Goal: Obtain resource: Download file/media

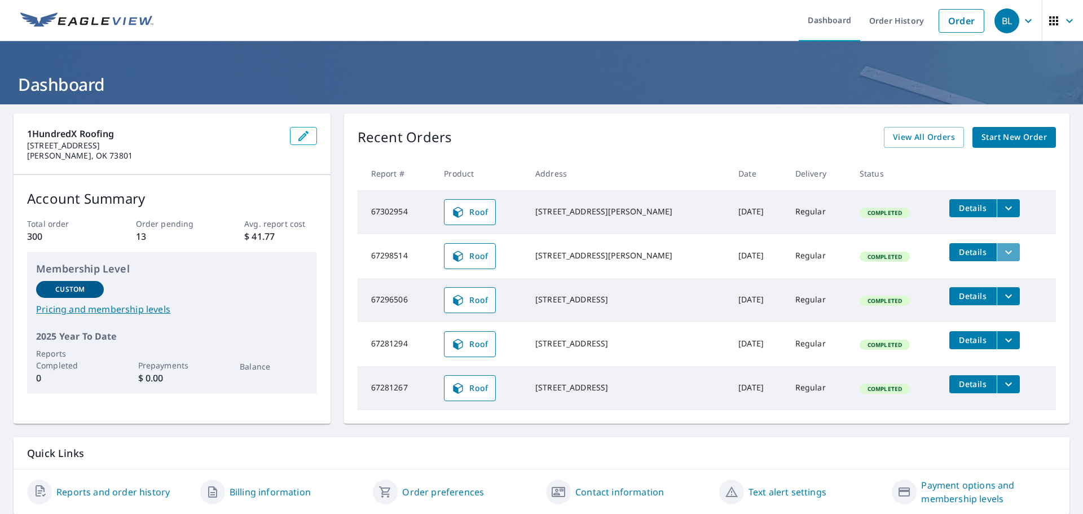
click at [1002, 252] on icon "filesDropdownBtn-67298514" at bounding box center [1009, 252] width 14 height 14
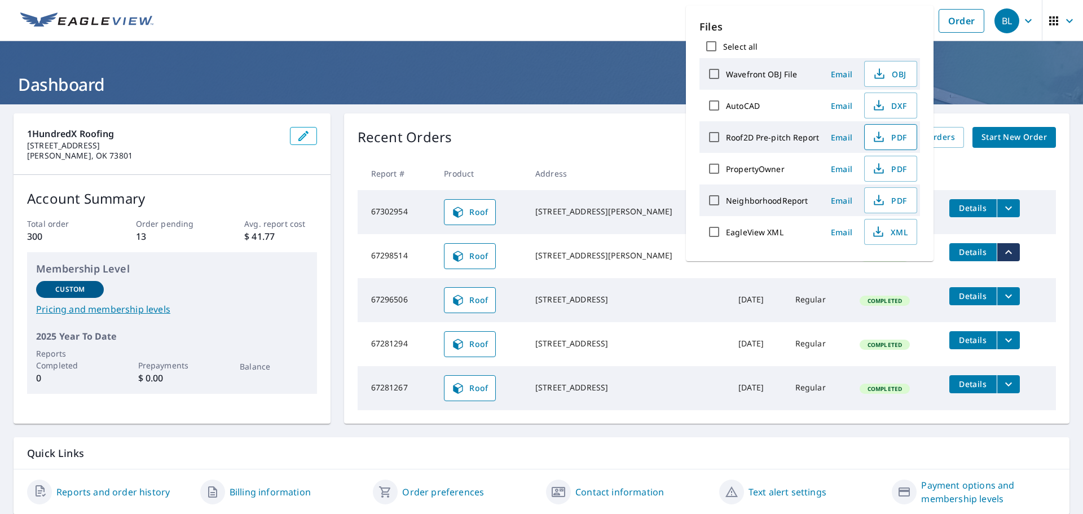
click at [888, 135] on span "PDF" at bounding box center [889, 137] width 36 height 14
click at [890, 136] on span "PDF" at bounding box center [889, 137] width 36 height 14
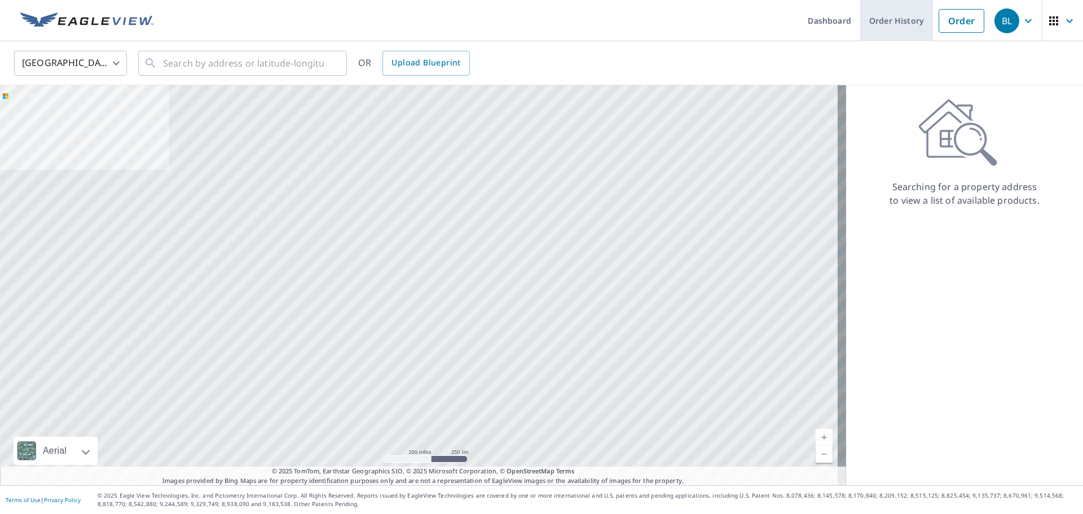
click at [884, 26] on link "Order History" at bounding box center [896, 20] width 73 height 41
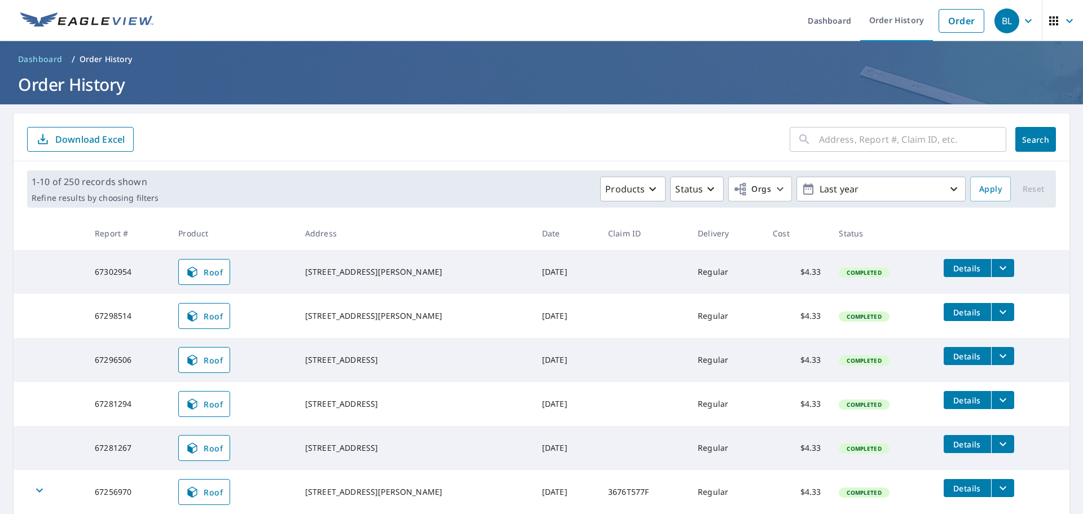
click at [950, 312] on span "Details" at bounding box center [967, 312] width 34 height 11
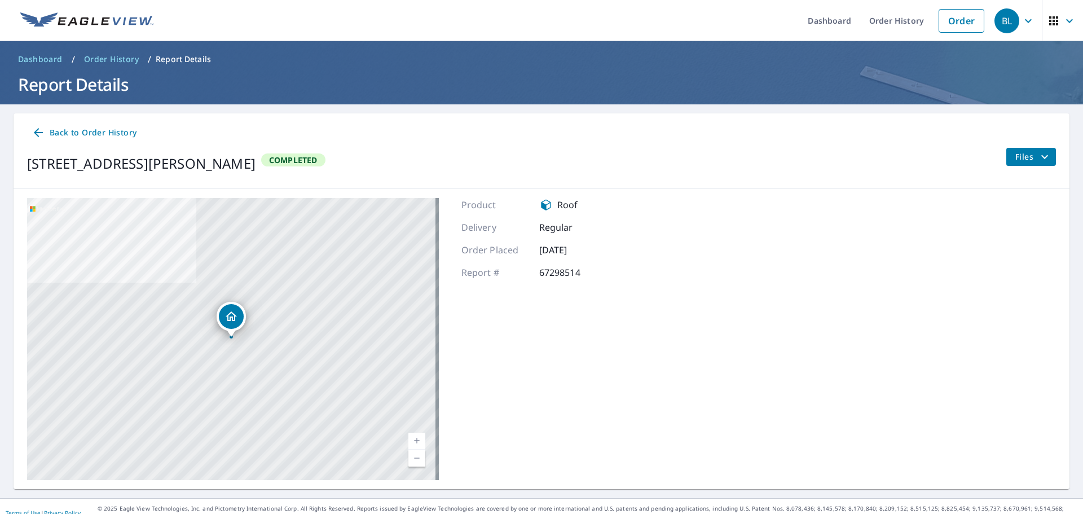
click at [1024, 156] on span "Files" at bounding box center [1033, 157] width 36 height 14
